Goal: Communication & Community: Answer question/provide support

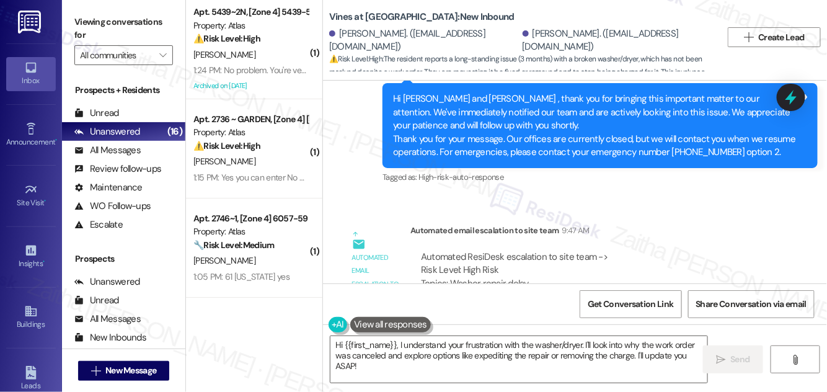
scroll to position [20367, 0]
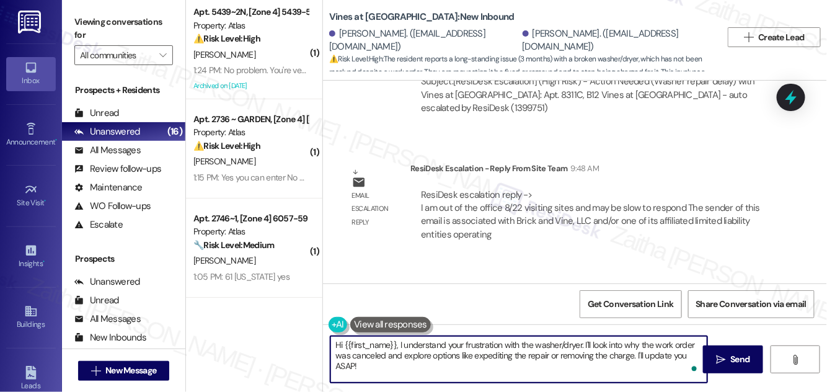
drag, startPoint x: 407, startPoint y: 354, endPoint x: 410, endPoint y: 366, distance: 12.2
click at [410, 366] on textarea "Hi {{first_name}}, I understand your frustration with the washer/dryer. I'll lo…" at bounding box center [518, 359] width 377 height 46
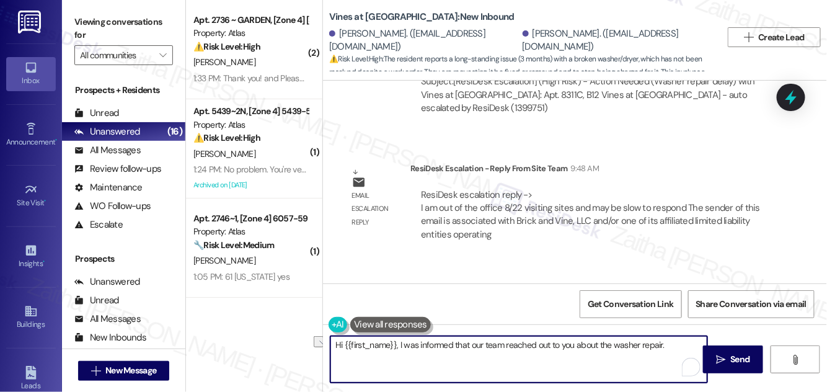
drag, startPoint x: 334, startPoint y: 346, endPoint x: 664, endPoint y: 353, distance: 330.4
click at [664, 353] on textarea "Hi {{first_name}}, I was informed that our team reached out to you about the wa…" at bounding box center [518, 359] width 377 height 46
type textarea "Hi {{first_name}}, I was informed that our team reached out to you about the wa…"
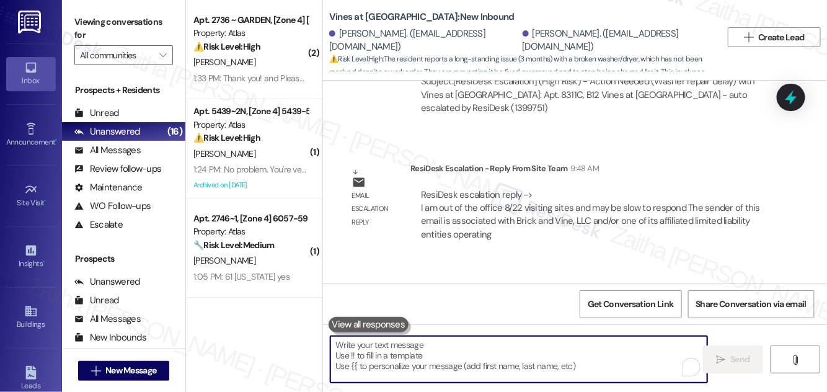
paste textarea "Hi {{first_name}}, I was informed that our team has reached out to you regardin…"
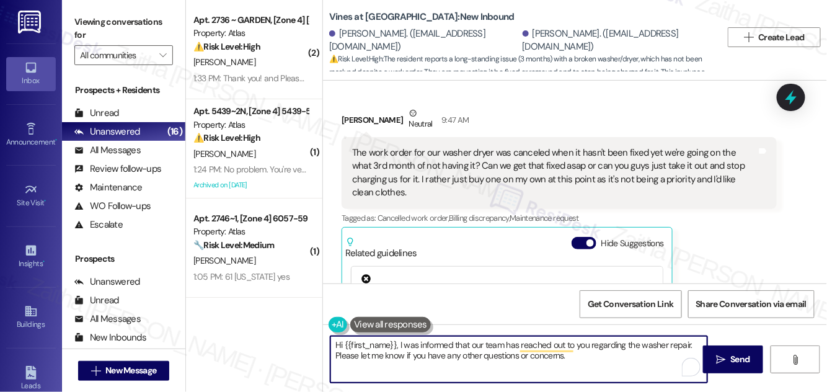
scroll to position [19634, 0]
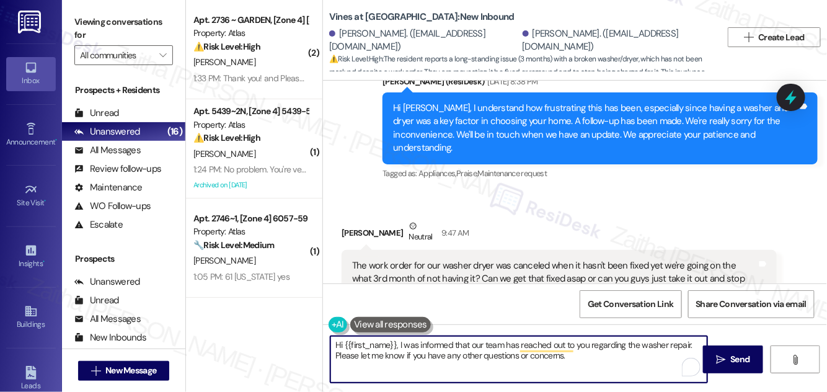
click at [356, 219] on div "[PERSON_NAME] Neutral 9:47 AM" at bounding box center [558, 234] width 435 height 30
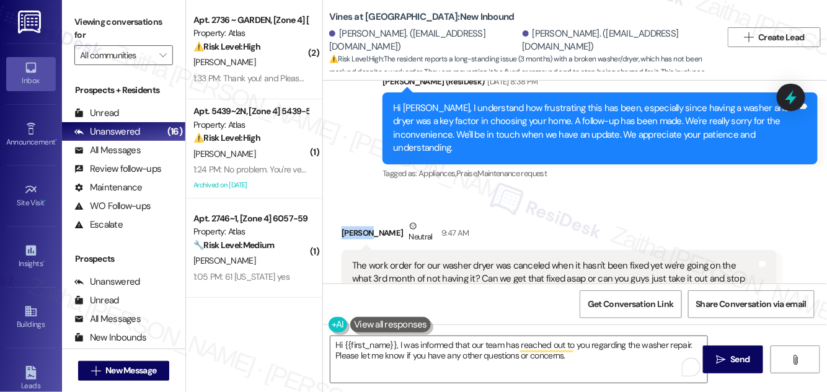
click at [355, 219] on div "[PERSON_NAME] Neutral 9:47 AM" at bounding box center [558, 234] width 435 height 30
copy div "[PERSON_NAME]"
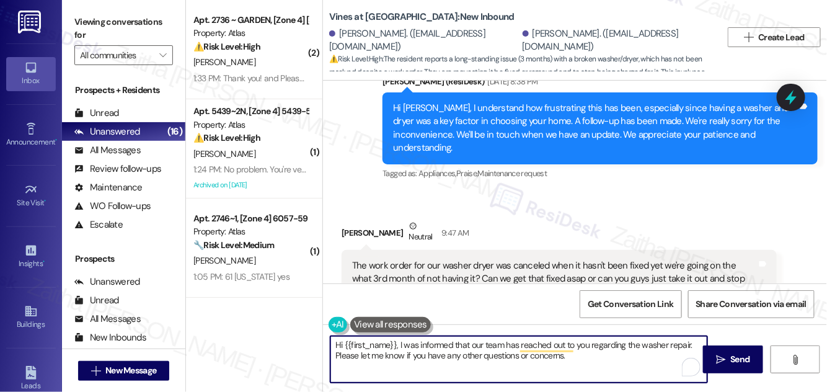
click at [380, 345] on textarea "Hi {{first_name}}, I was informed that our team has reached out to you regardin…" at bounding box center [518, 359] width 377 height 46
click at [382, 343] on textarea "Hi {{first_name}}, I was informed that our team has reached out to you regardin…" at bounding box center [518, 359] width 377 height 46
paste textarea "[PERSON_NAME]"
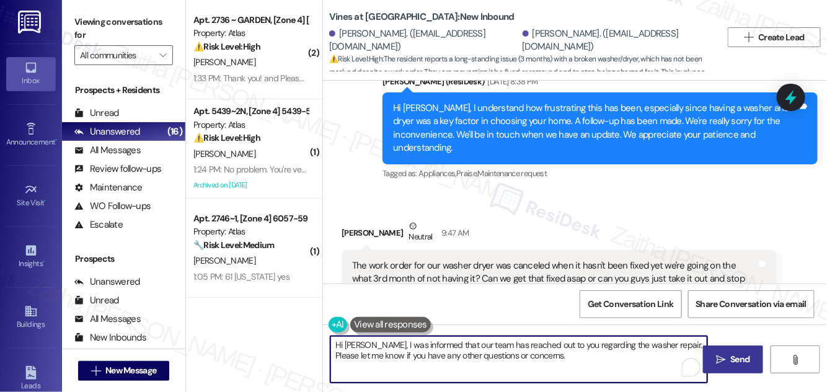
type textarea "Hi [PERSON_NAME], I was informed that our team has reached out to you regarding…"
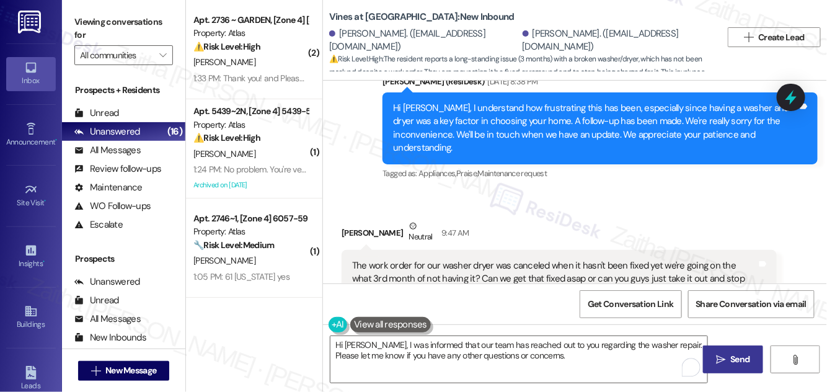
click at [728, 354] on span "Send" at bounding box center [740, 359] width 24 height 13
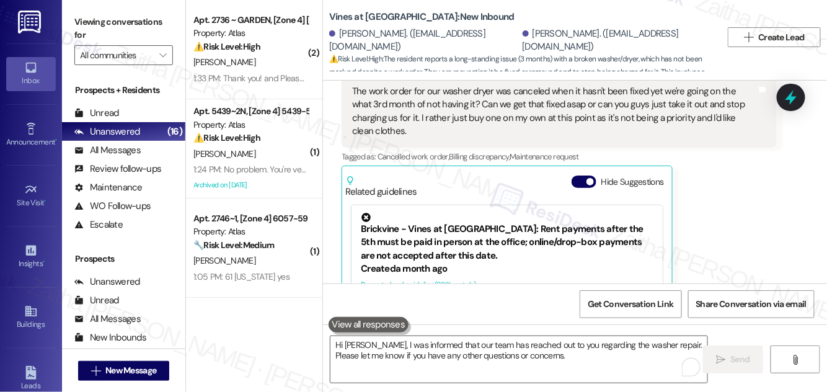
scroll to position [19972, 0]
